Goal: Find specific page/section

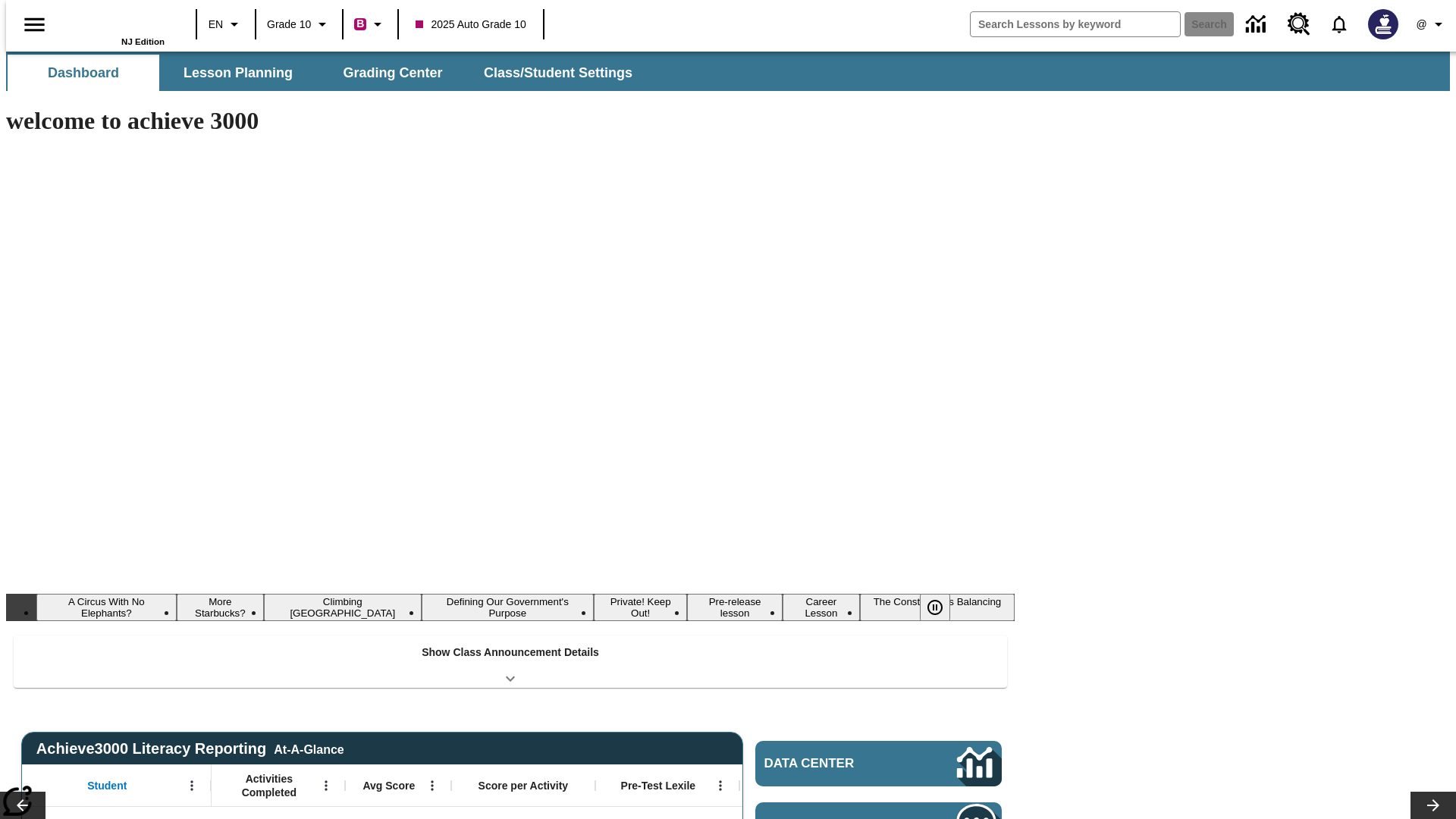
type input "-1"
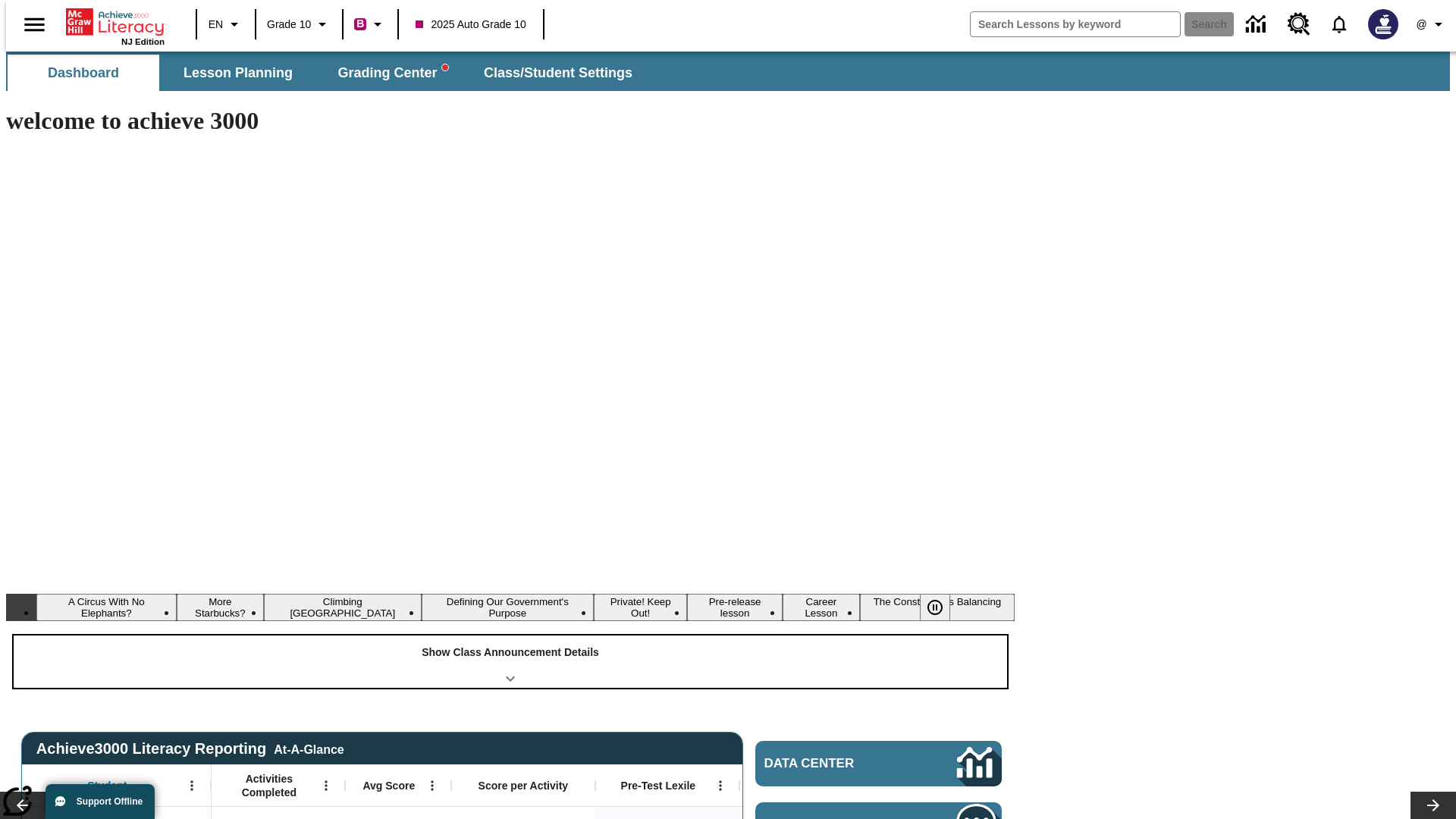
click at [511, 635] on div "Show Class Announcement Details" at bounding box center [510, 661] width 993 height 52
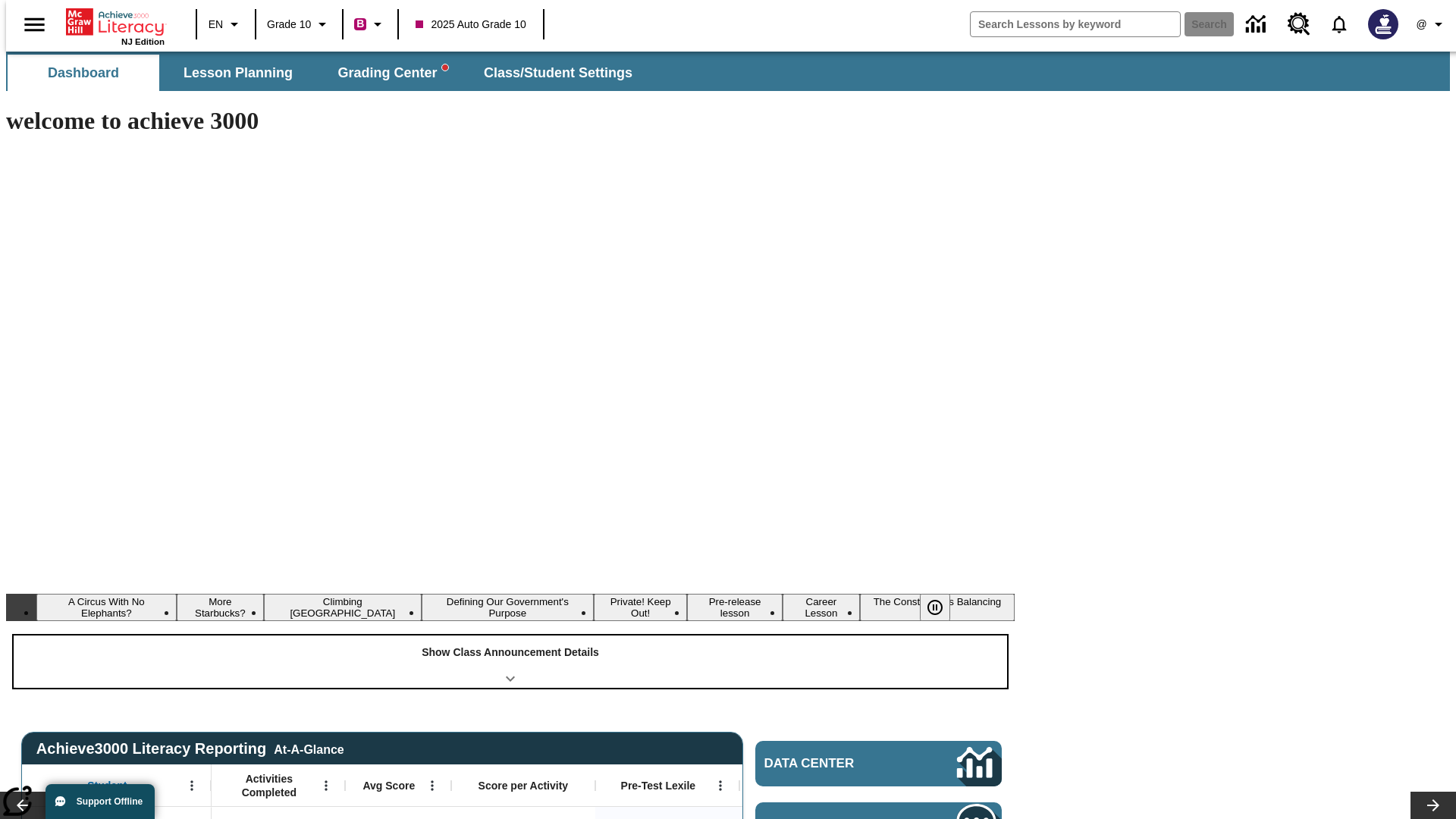
click at [511, 635] on div "Show Class Announcement Details" at bounding box center [510, 661] width 993 height 52
